Goal: Transaction & Acquisition: Purchase product/service

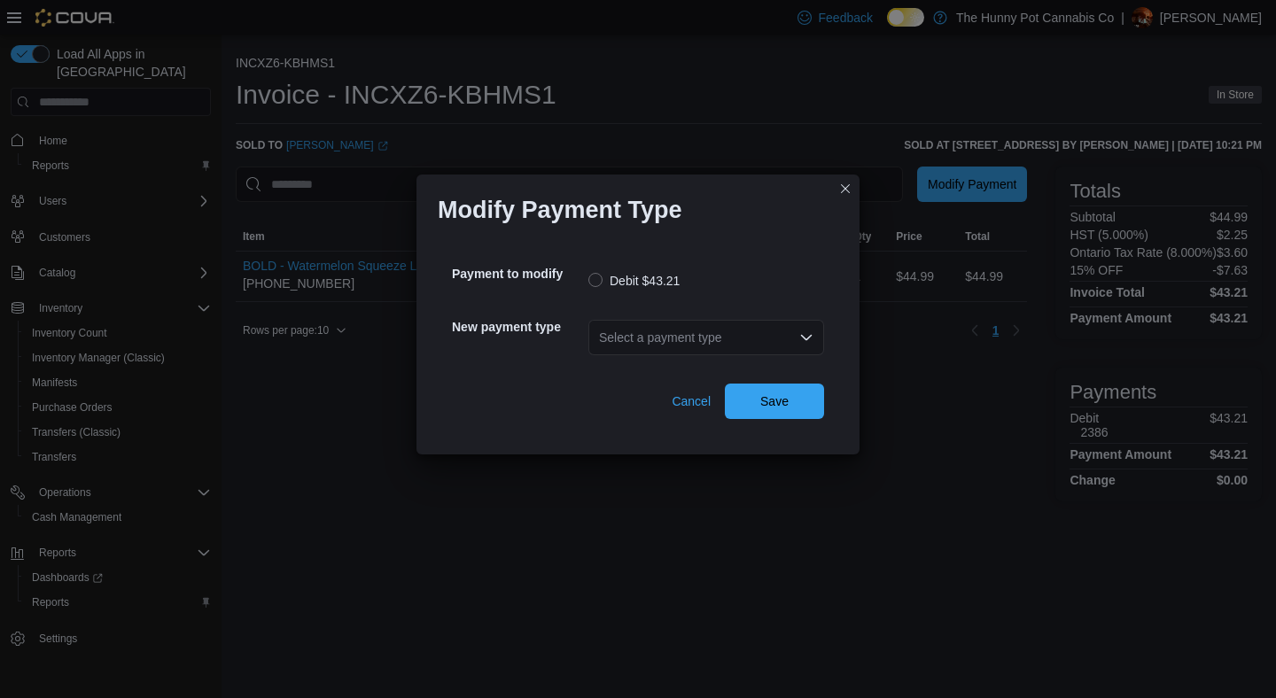
click at [667, 329] on div "Select a payment type" at bounding box center [707, 337] width 236 height 35
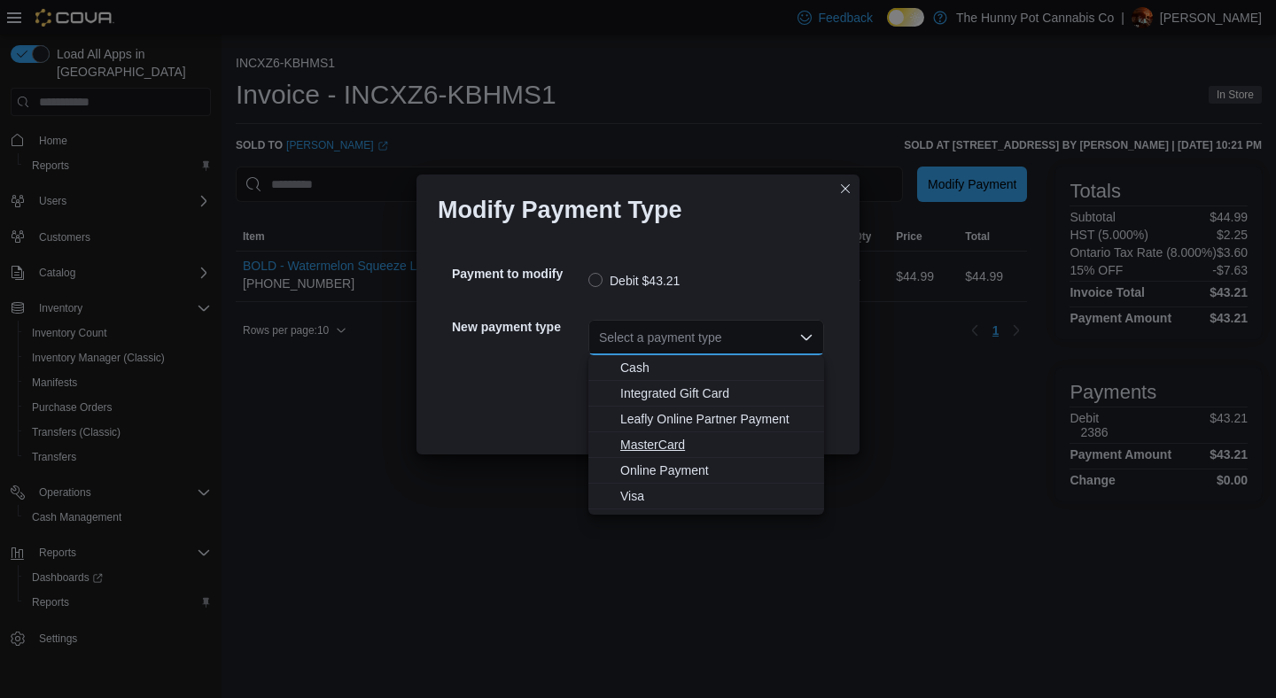
click at [667, 439] on span "MasterCard" at bounding box center [716, 445] width 193 height 18
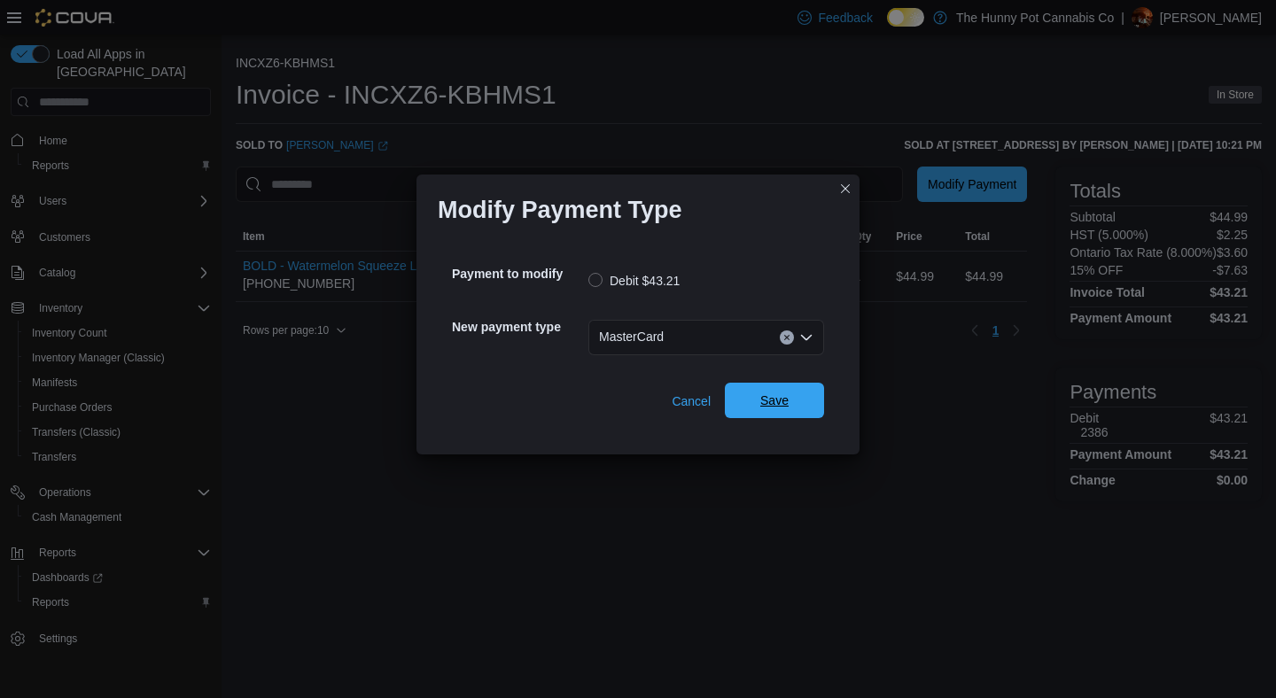
click at [764, 403] on span "Save" at bounding box center [774, 401] width 28 height 18
